Goal: Find specific page/section: Find specific page/section

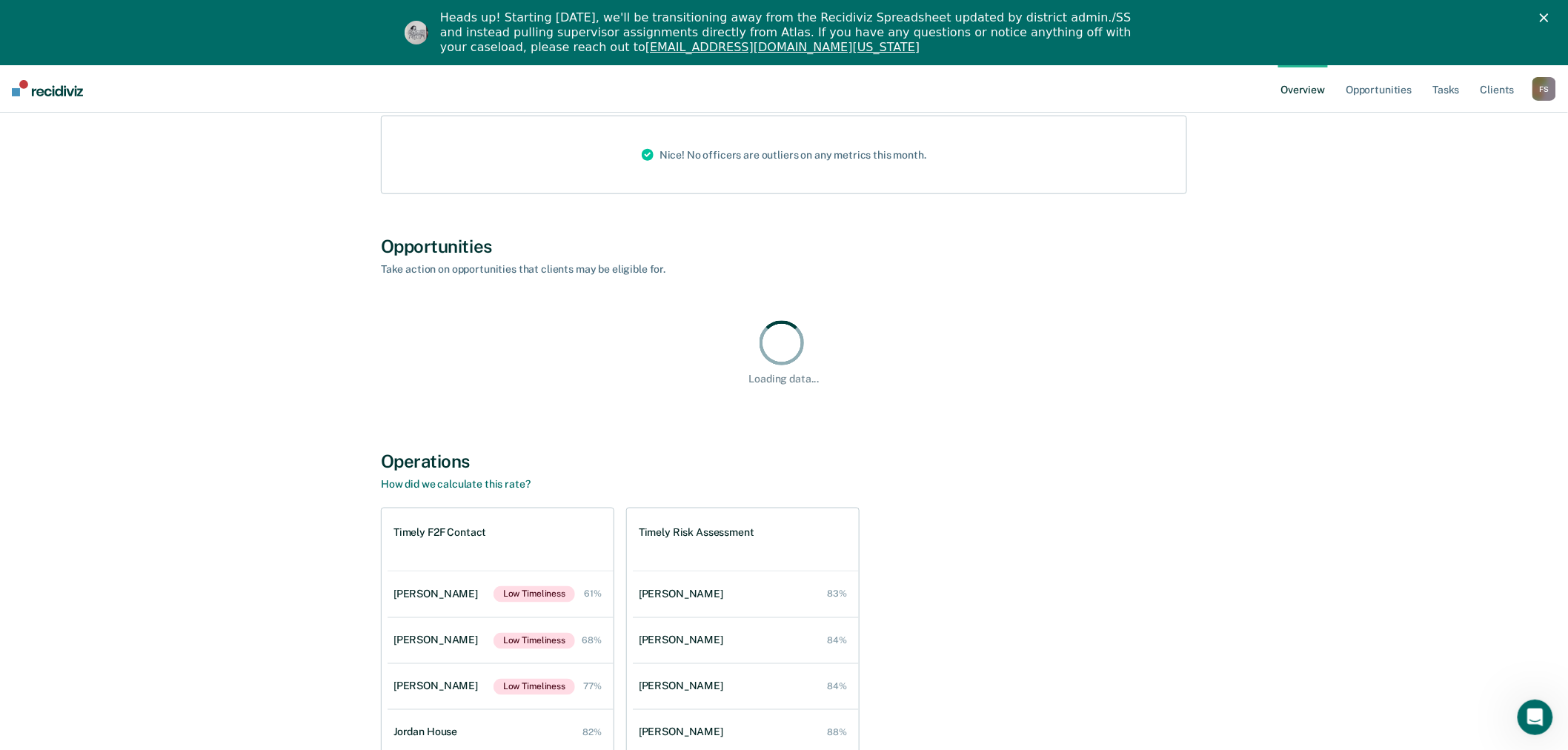
scroll to position [658, 0]
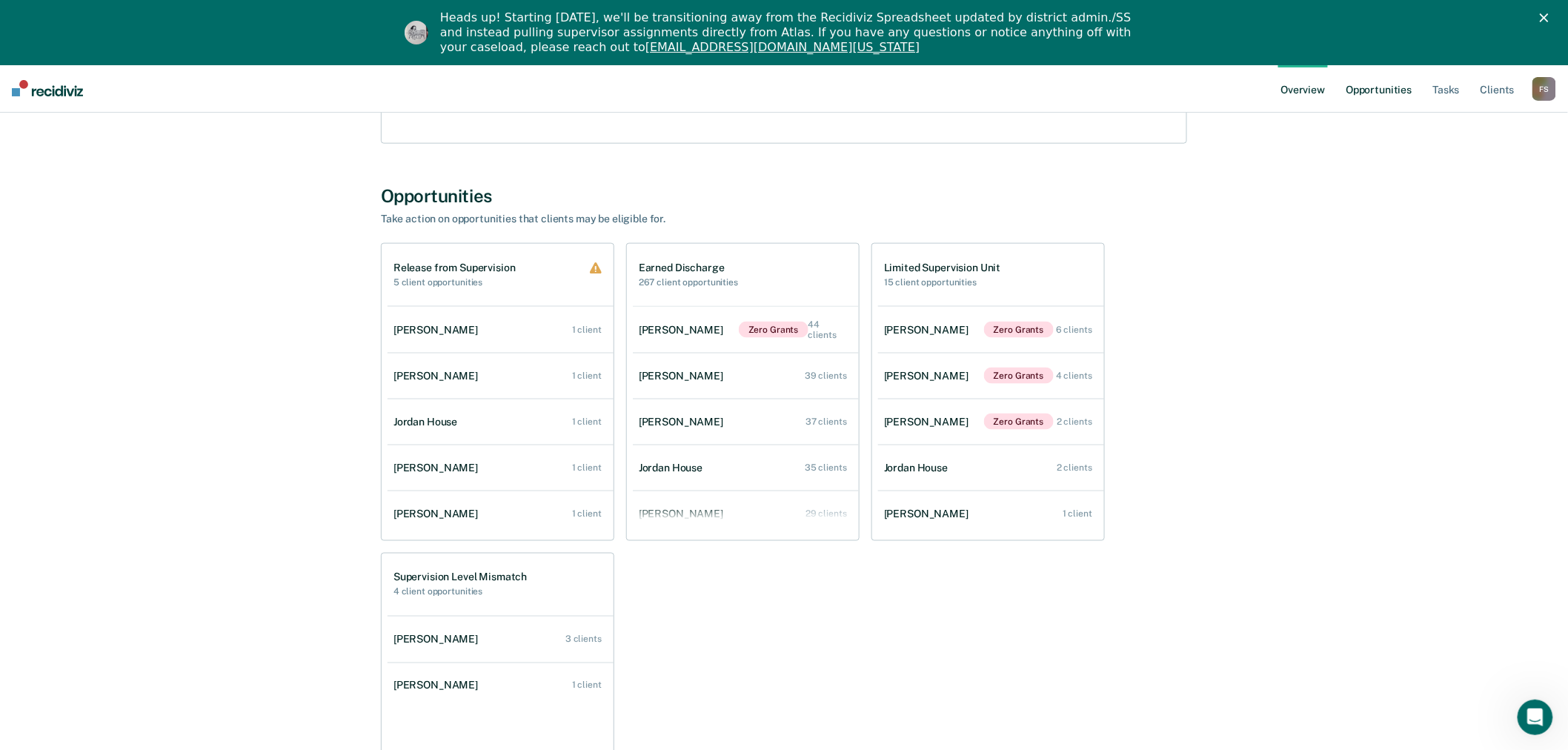
click at [1374, 91] on link "Opportunities" at bounding box center [1379, 88] width 72 height 47
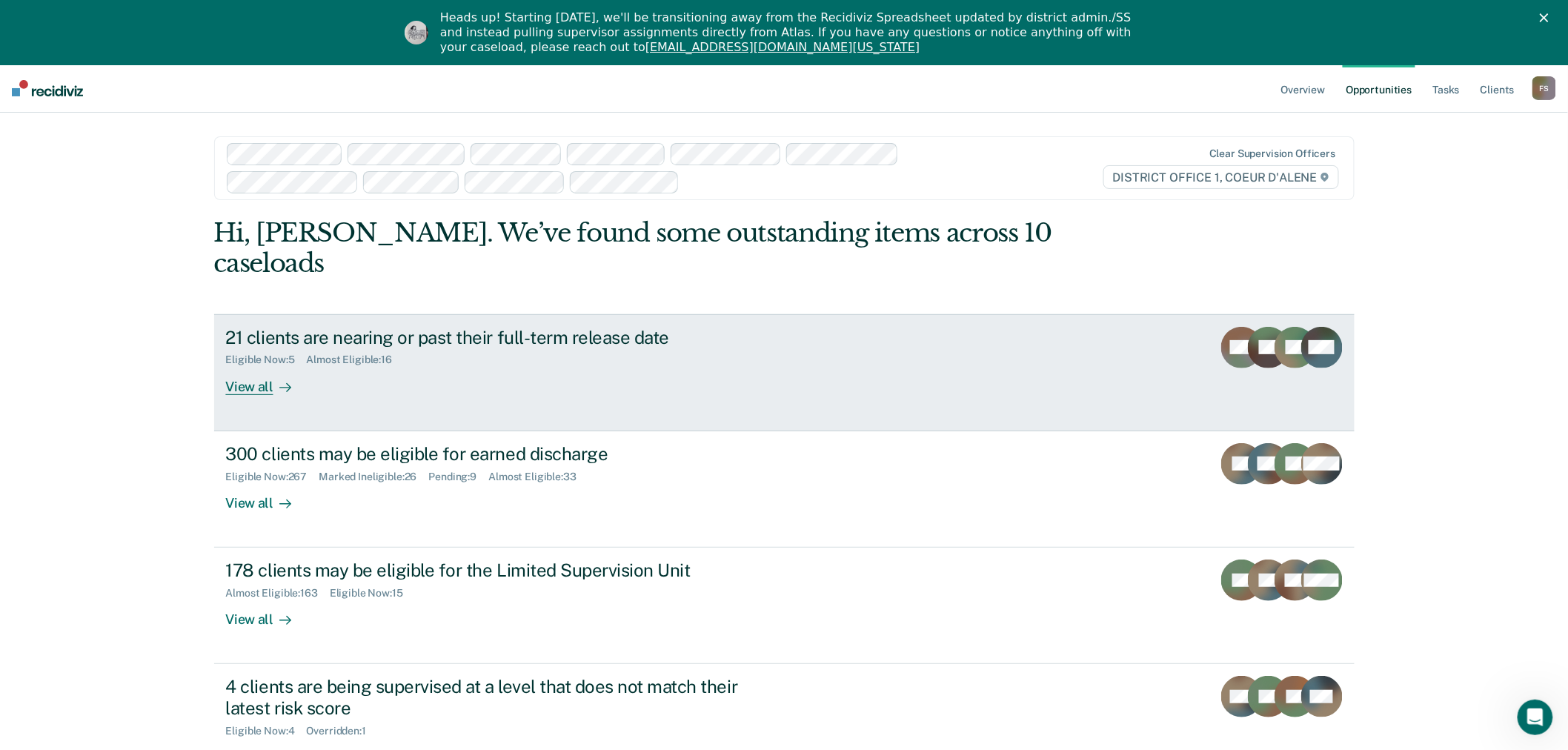
click at [252, 366] on div "View all" at bounding box center [267, 380] width 83 height 29
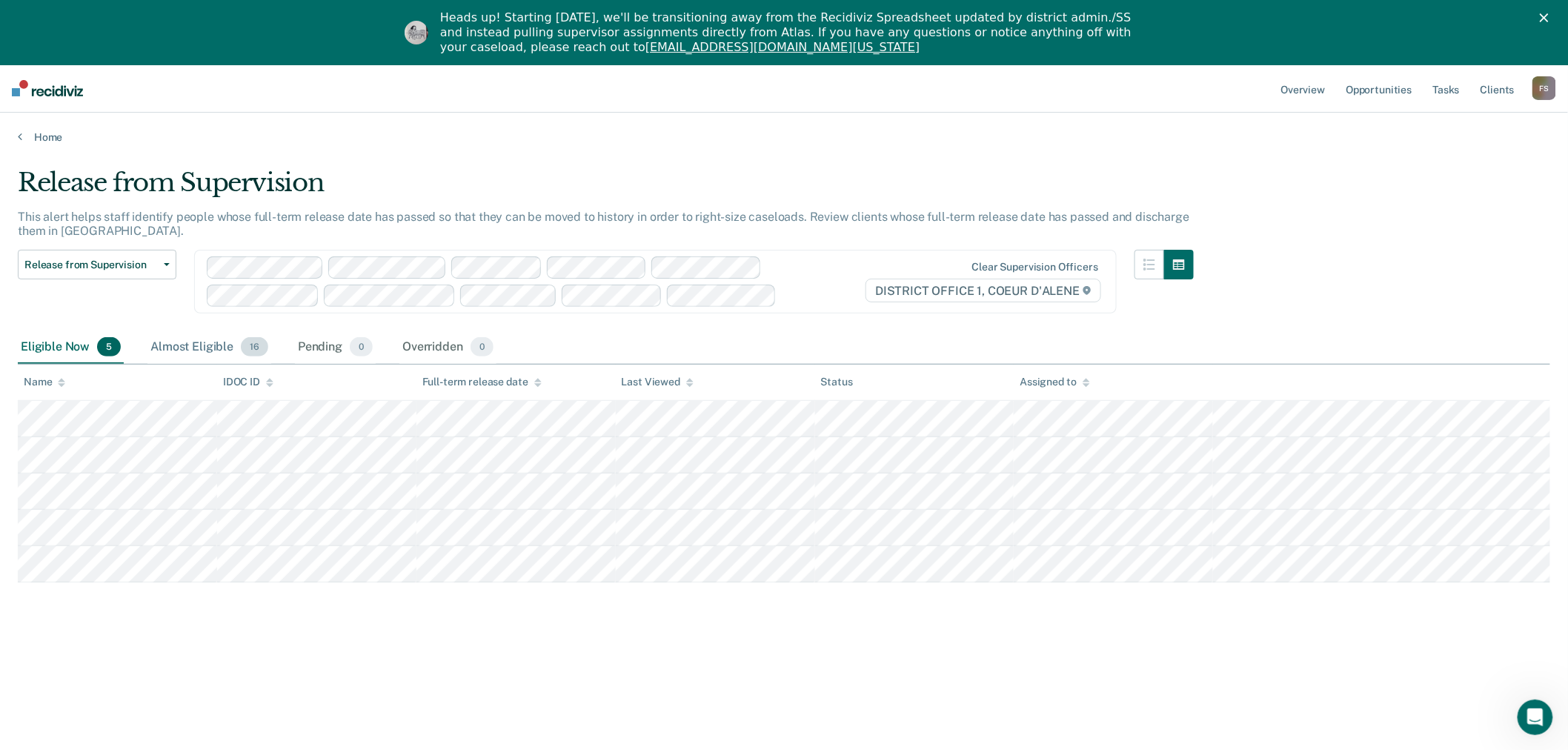
click at [175, 349] on div "Almost Eligible 16" at bounding box center [209, 347] width 124 height 32
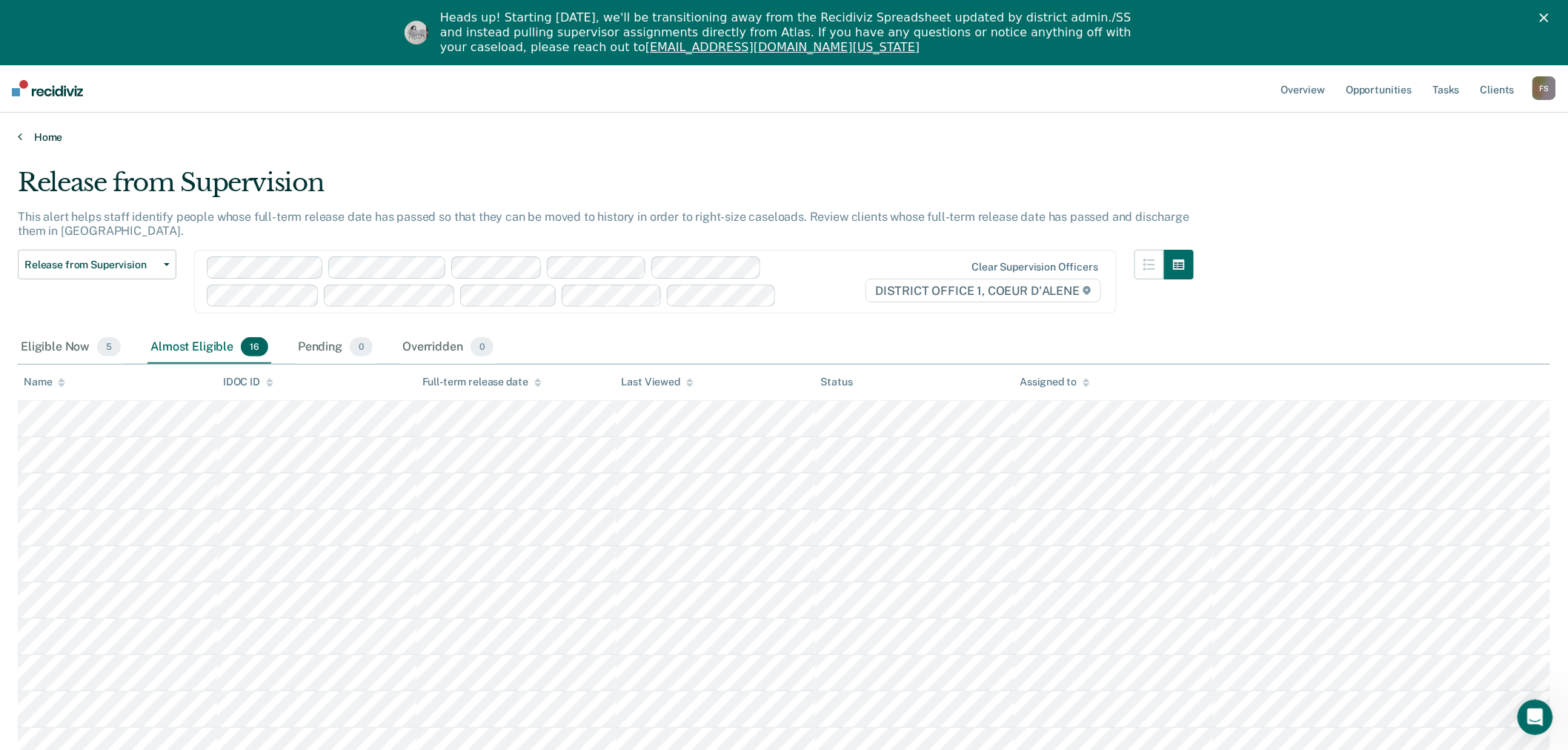
click at [21, 134] on link "Home" at bounding box center [784, 138] width 1533 height 14
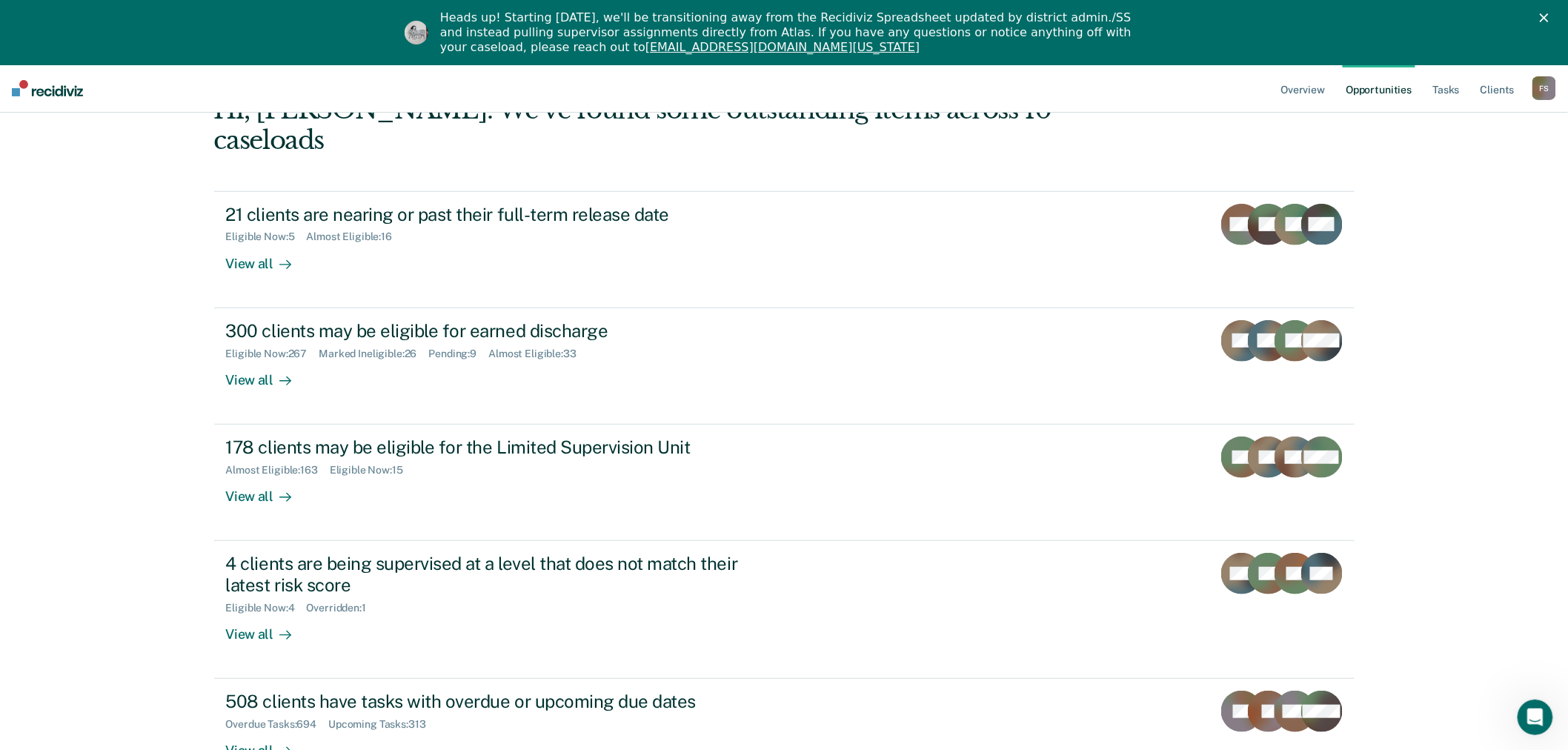
scroll to position [165, 0]
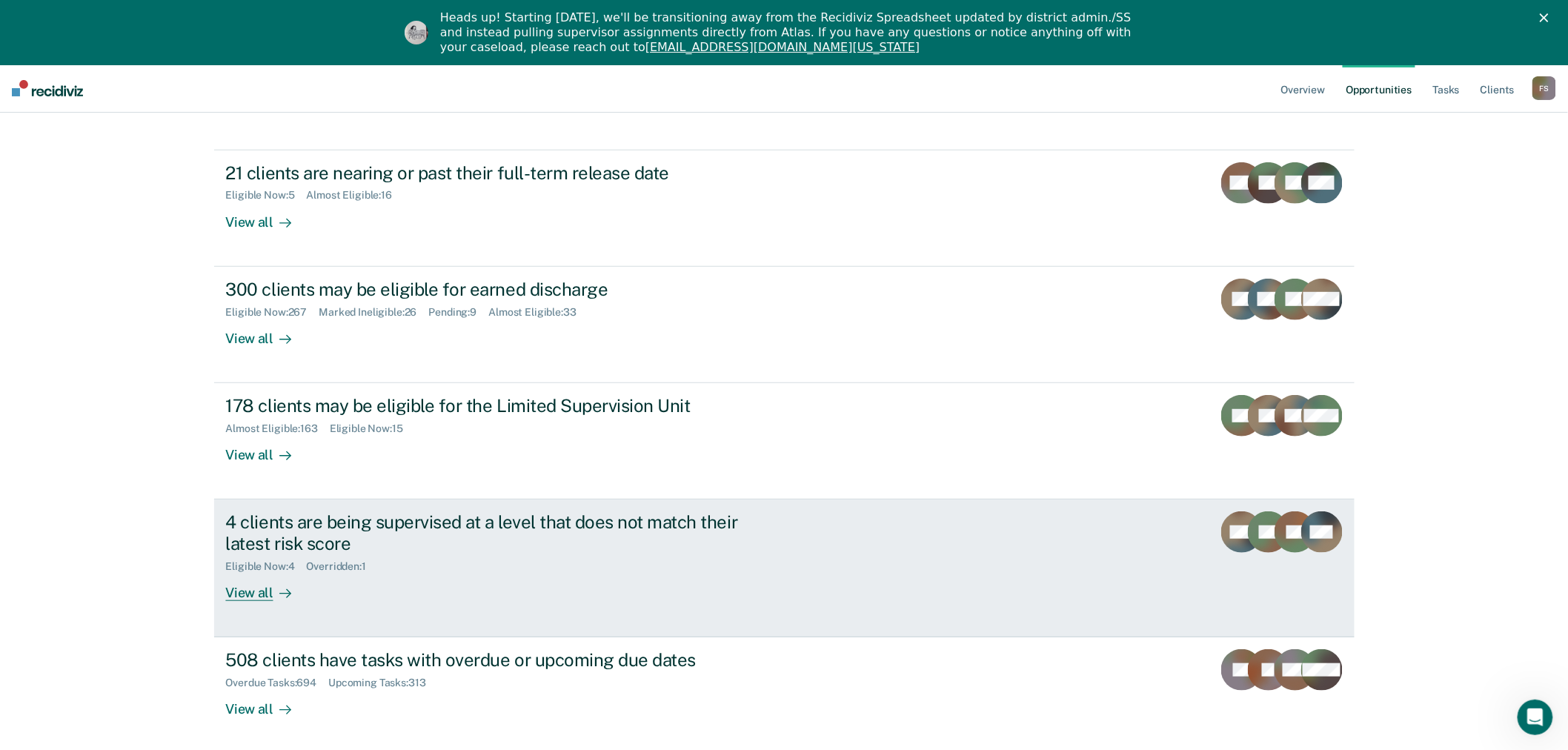
click at [261, 573] on div "View all" at bounding box center [267, 587] width 83 height 29
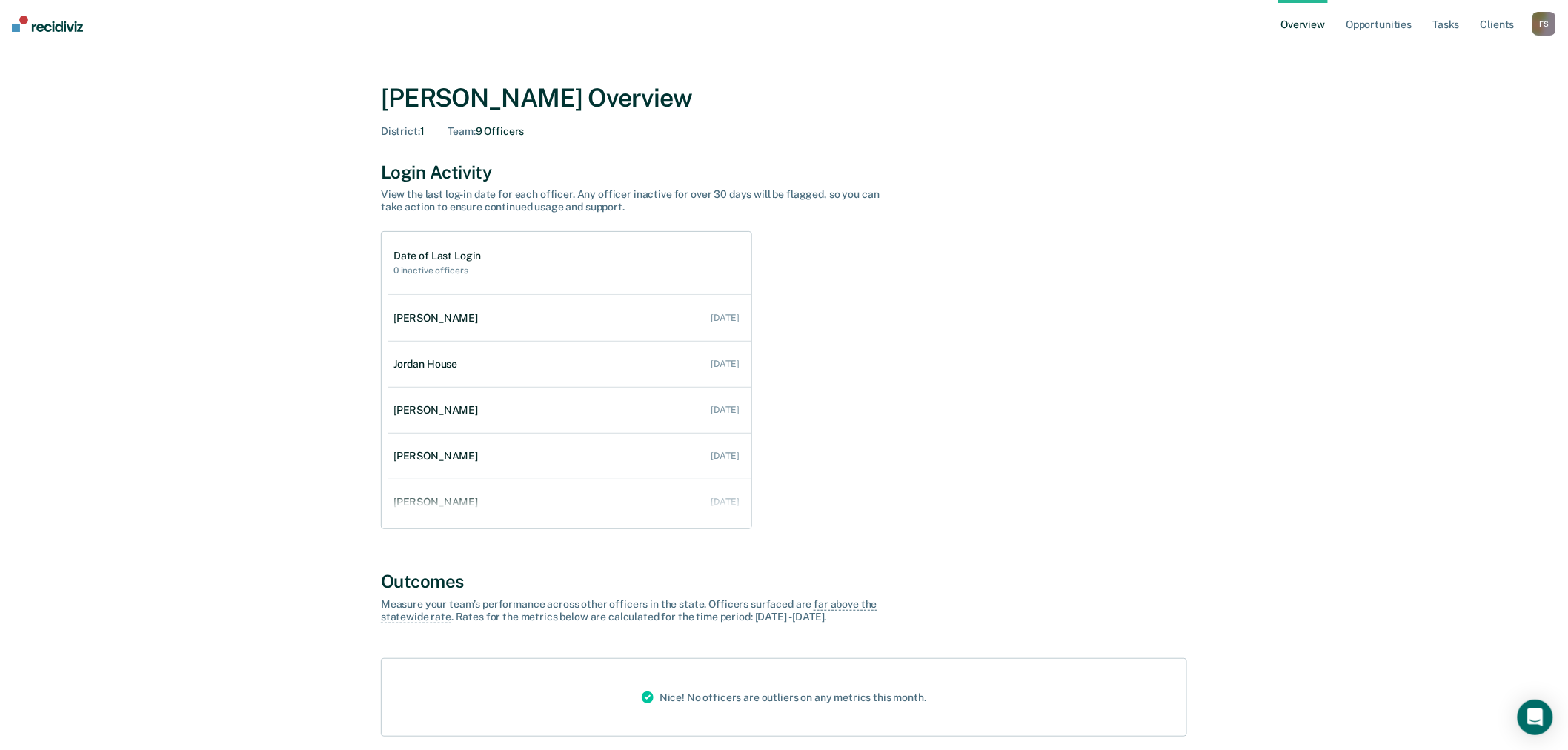
click at [1542, 20] on div "F S" at bounding box center [1545, 24] width 24 height 24
click at [1476, 93] on link "Go to Operations" at bounding box center [1485, 95] width 119 height 13
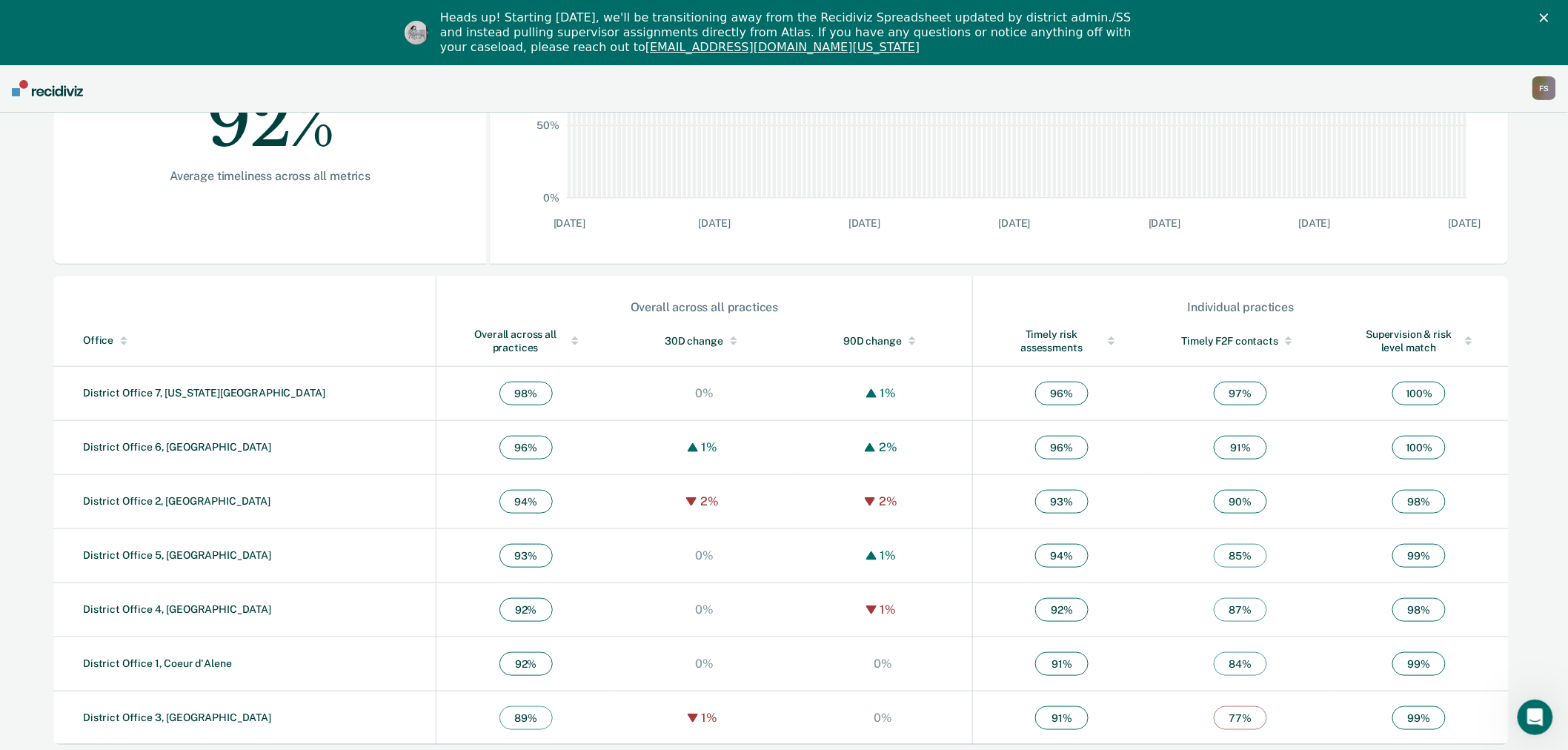
scroll to position [349, 0]
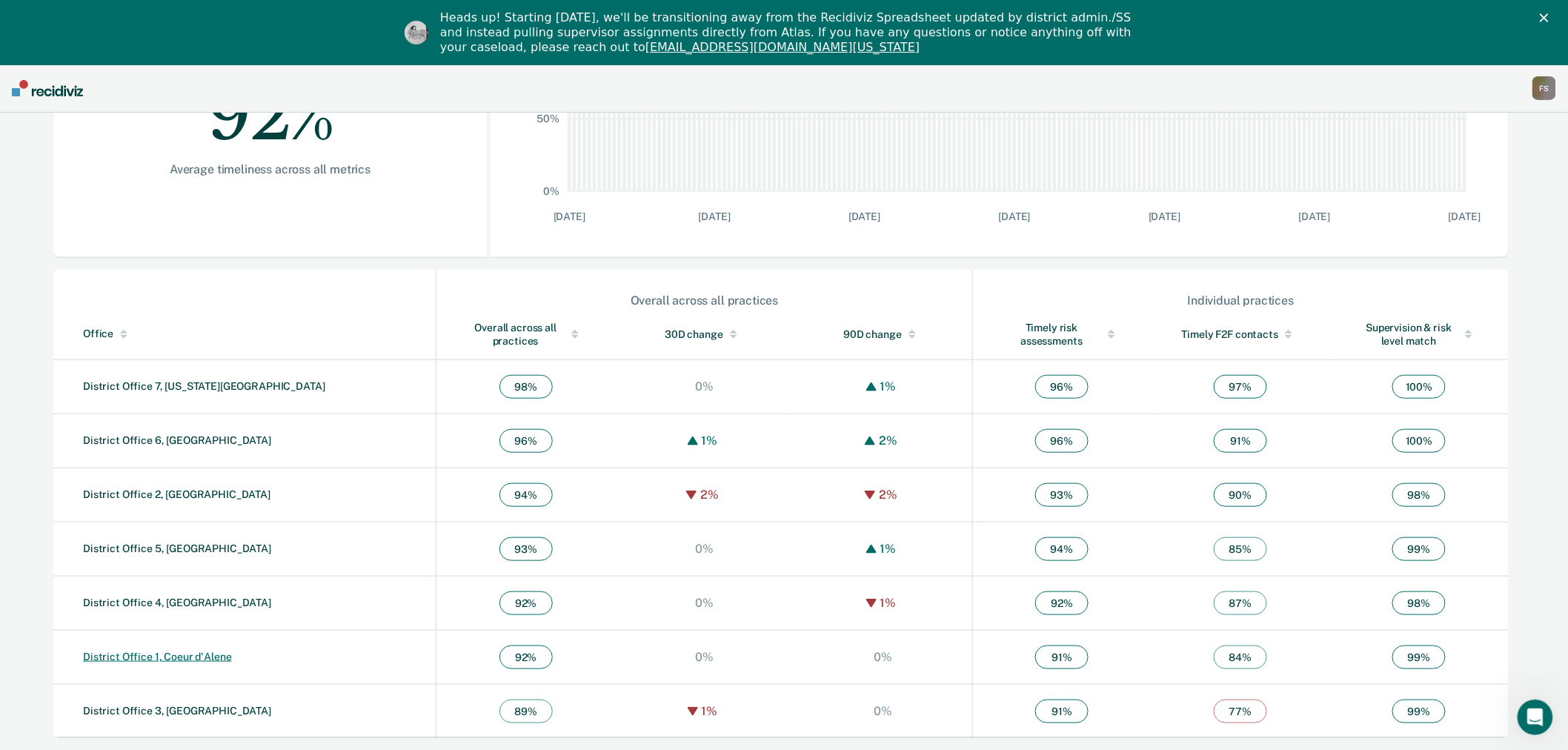
click at [190, 657] on link "District Office 1, Coeur d'Alene" at bounding box center [157, 657] width 149 height 12
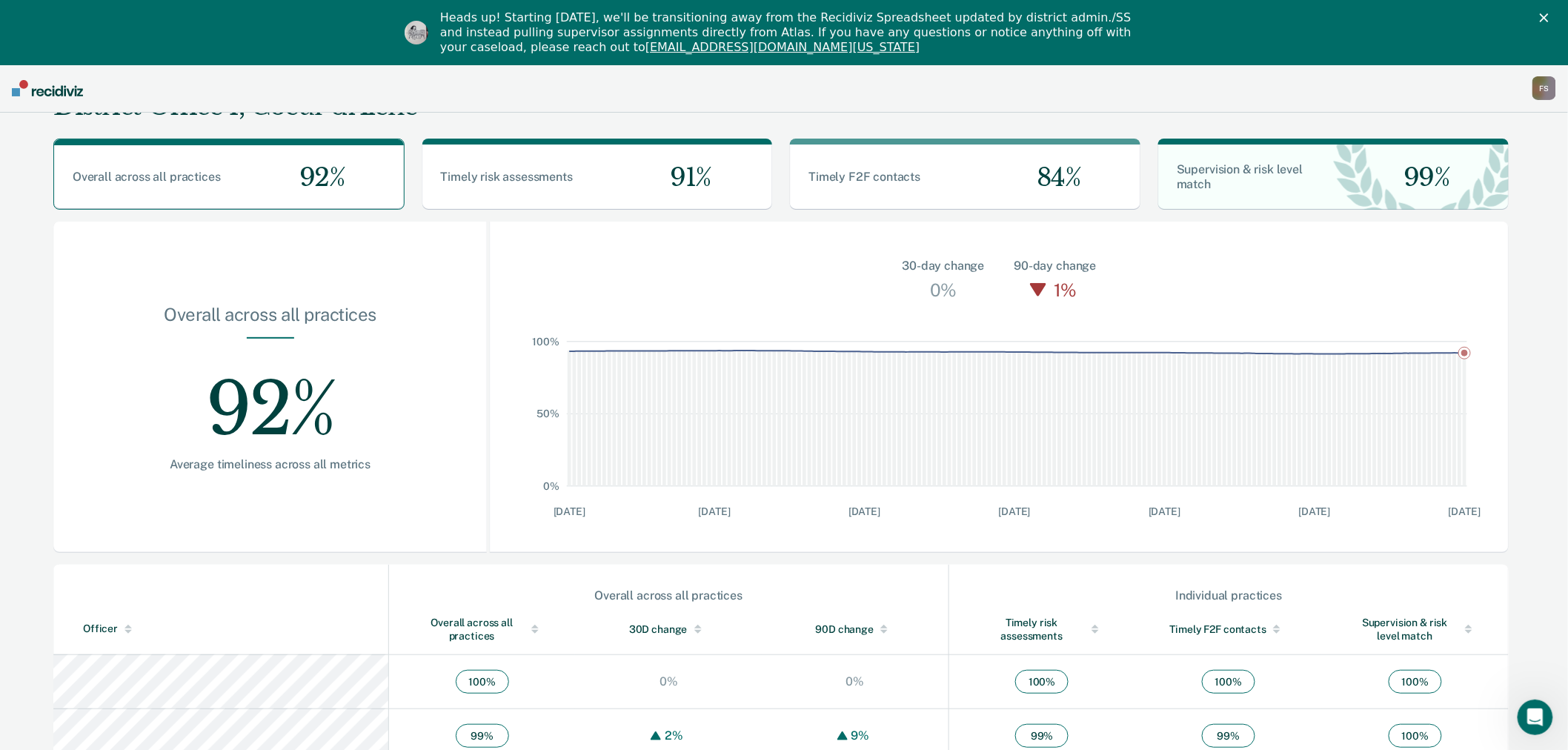
scroll to position [82, 0]
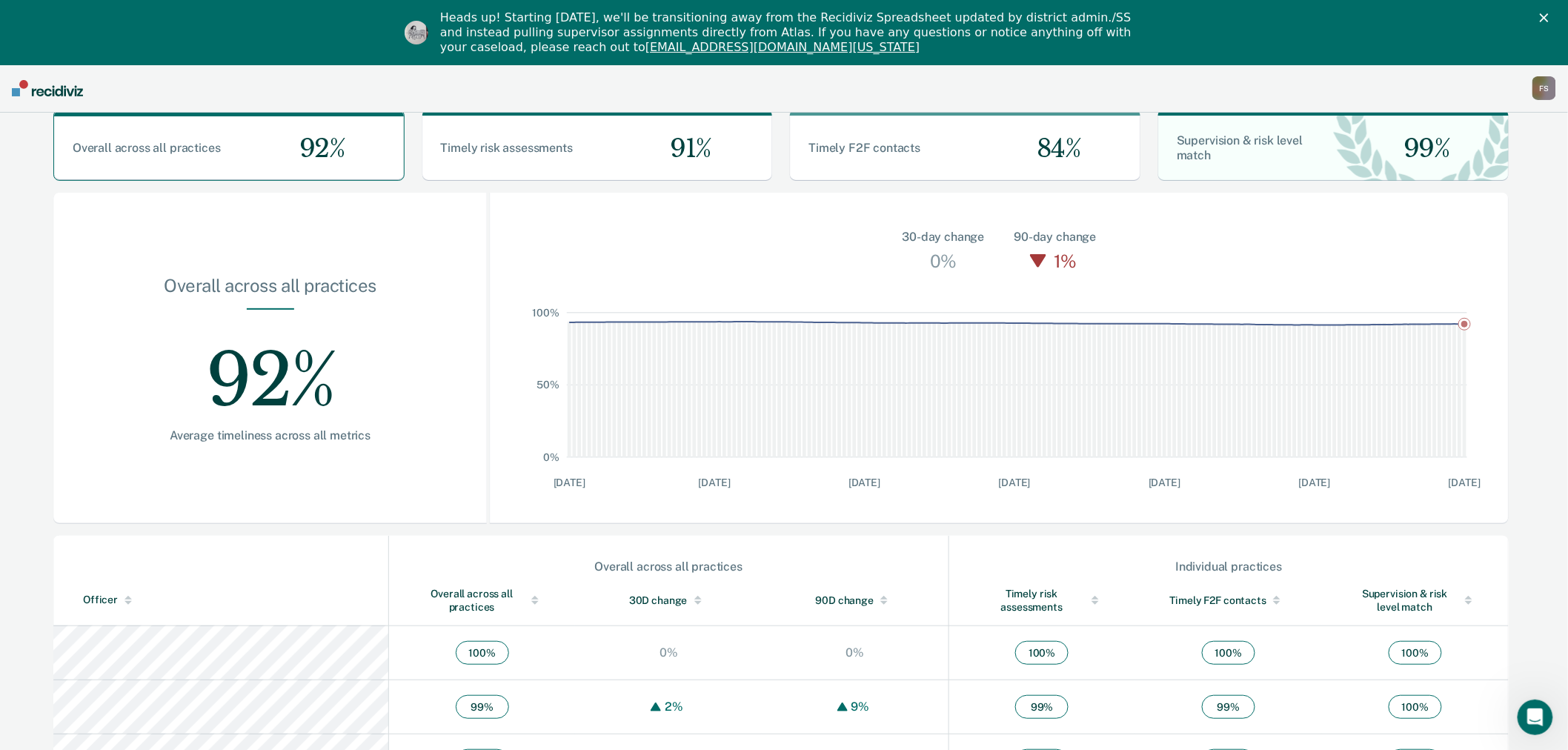
click at [1534, 87] on div "F S" at bounding box center [1545, 89] width 24 height 24
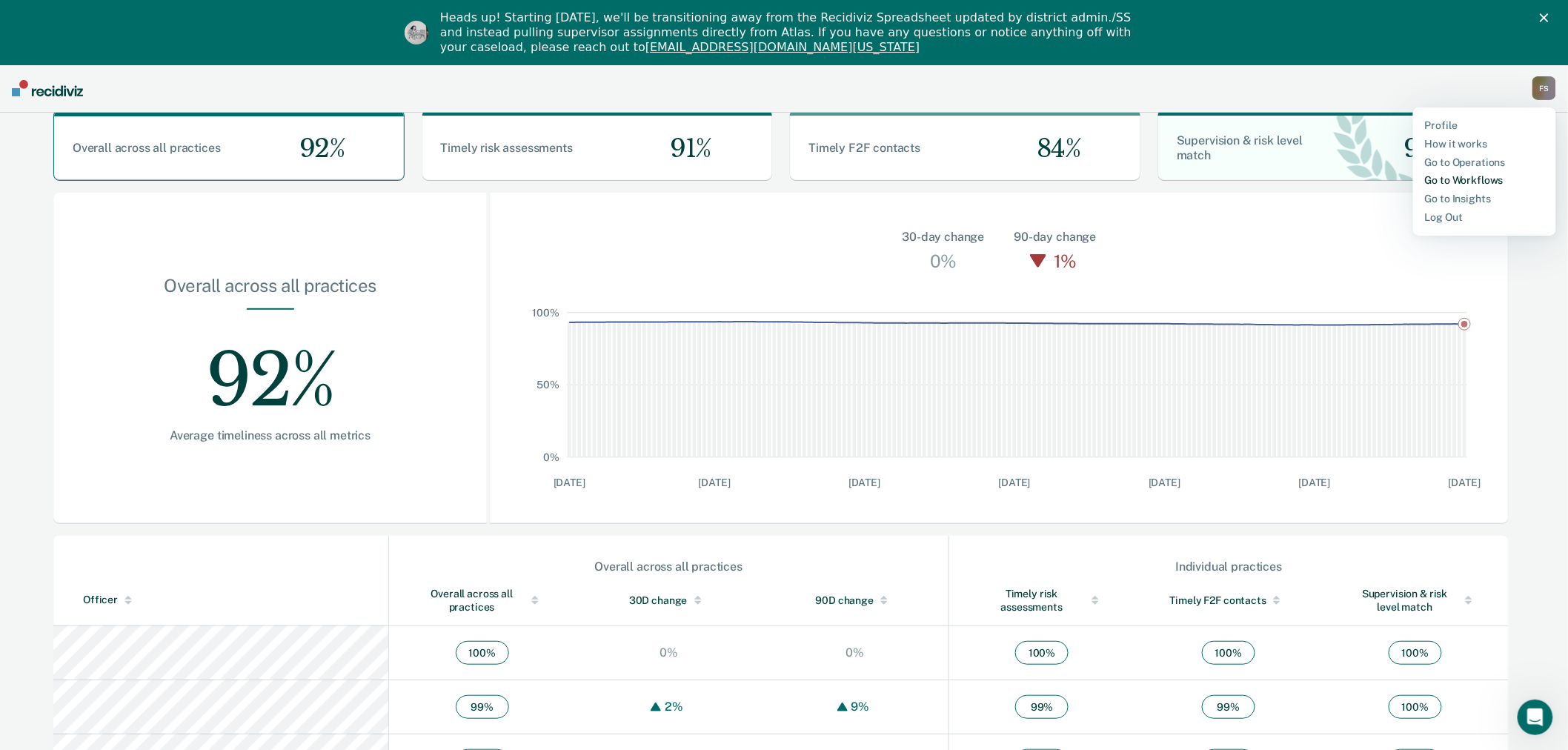
click at [1469, 176] on link "Go to Workflows" at bounding box center [1485, 180] width 119 height 13
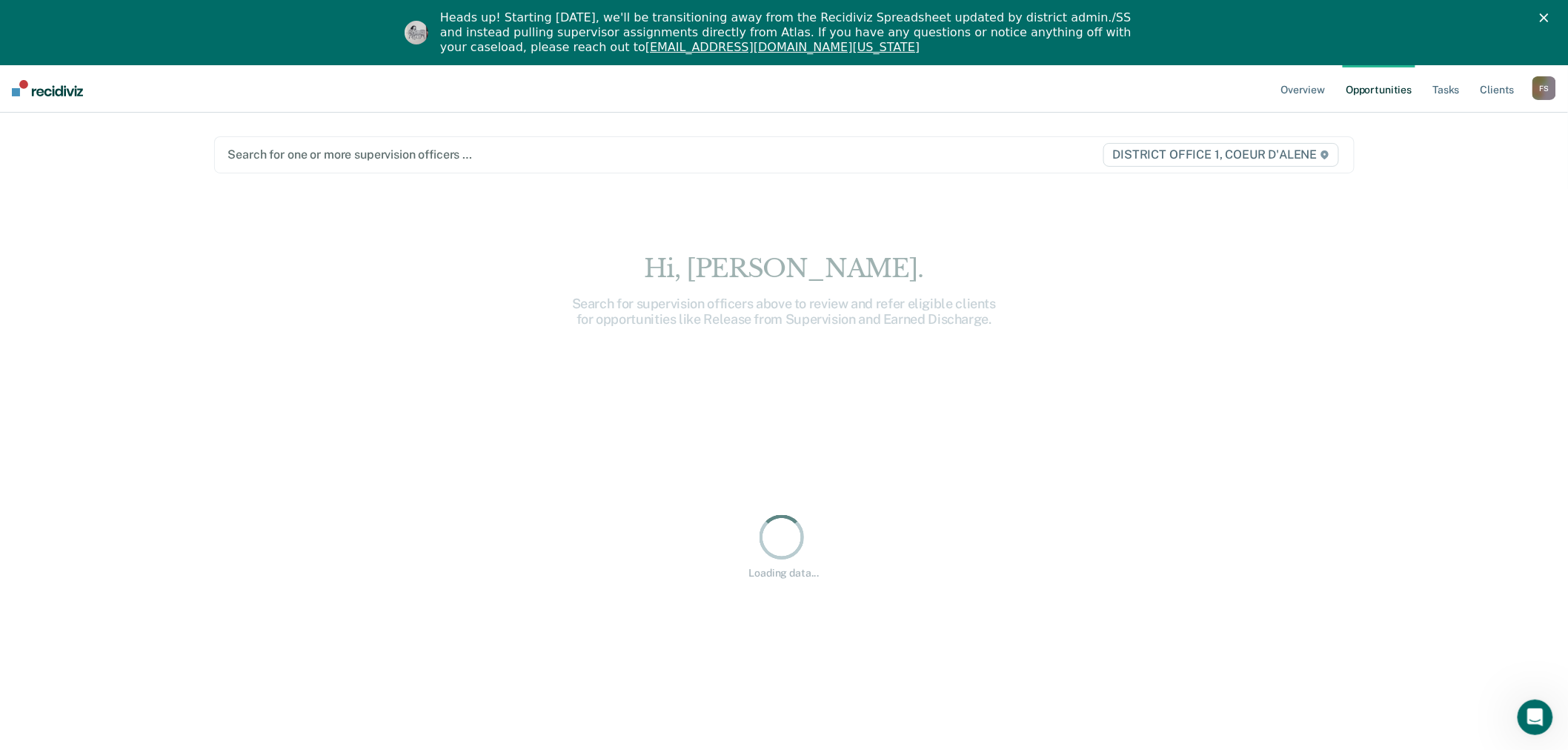
click at [497, 153] on div at bounding box center [618, 154] width 778 height 17
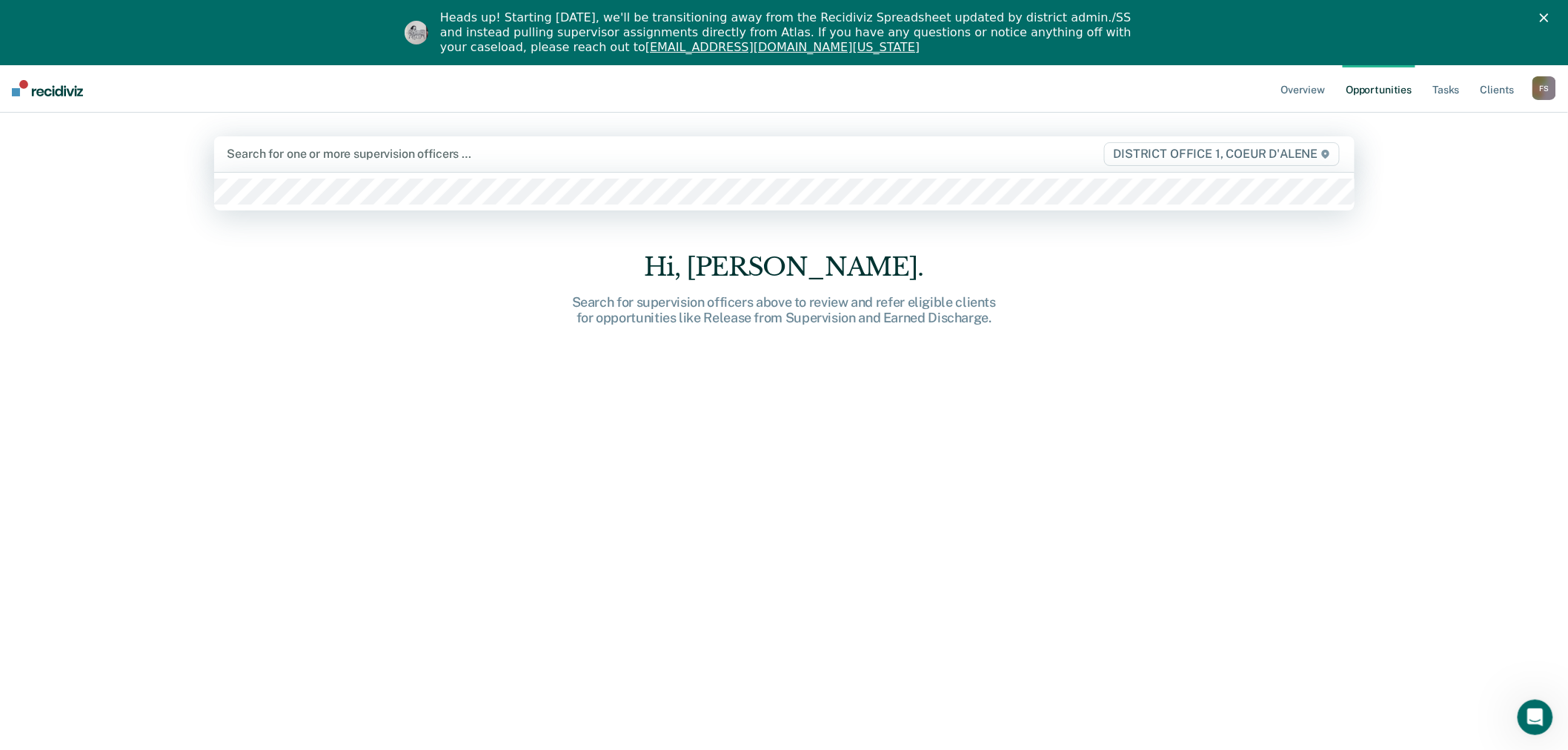
click at [332, 153] on div at bounding box center [617, 153] width 779 height 17
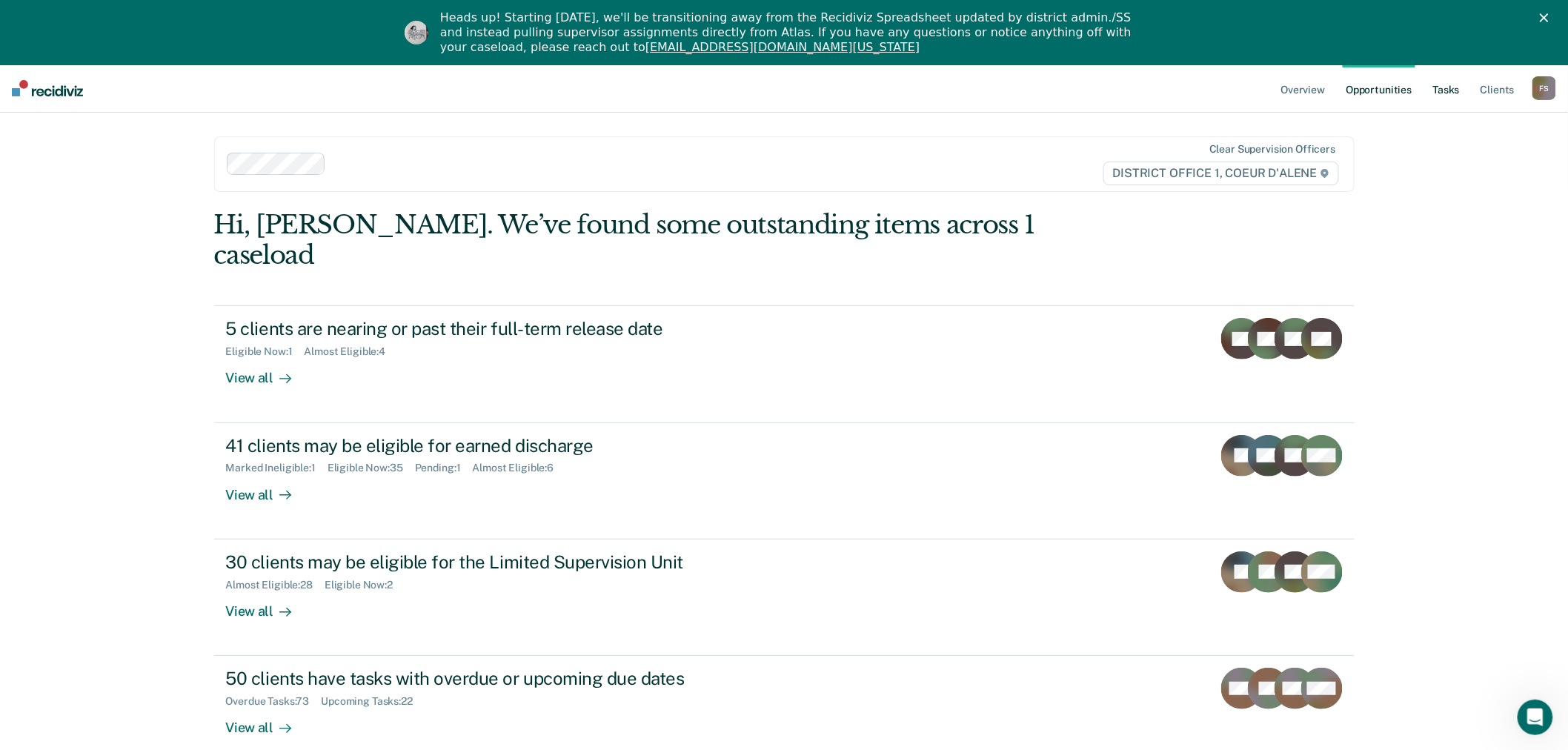
click at [1441, 85] on link "Tasks" at bounding box center [1446, 88] width 32 height 47
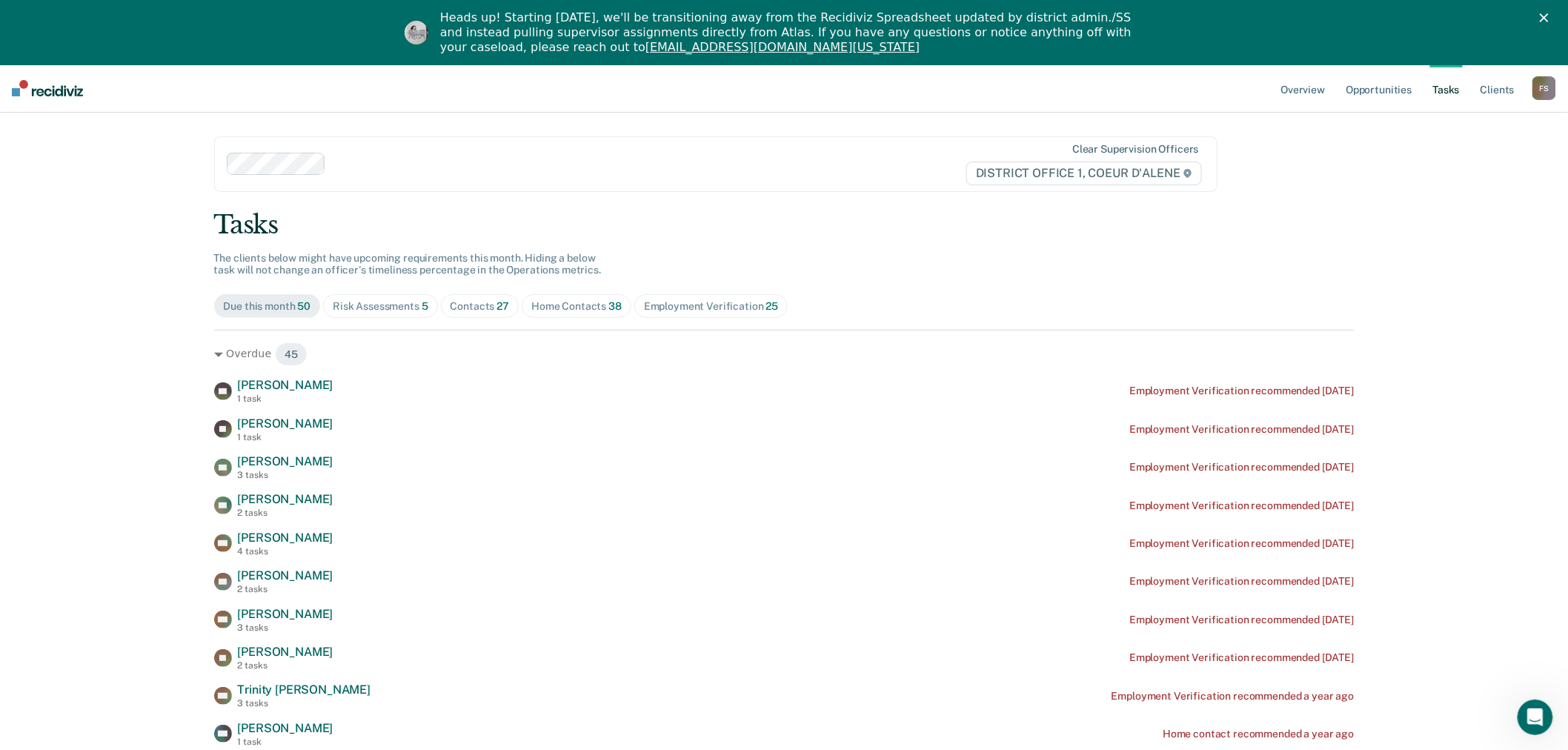
click at [542, 307] on div "Home Contacts 38" at bounding box center [576, 306] width 90 height 13
